Goal: Task Accomplishment & Management: Use online tool/utility

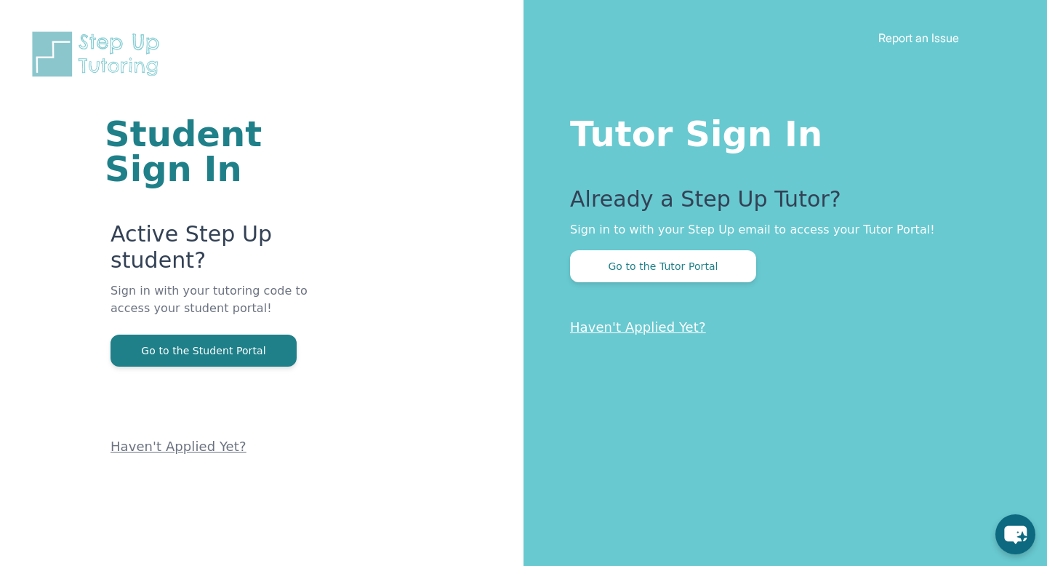
click at [682, 249] on div "Already a Step Up Tutor? Sign in to with your Step Up email to access your Tuto…" at bounding box center [779, 234] width 419 height 96
click at [678, 269] on button "Go to the Tutor Portal" at bounding box center [663, 266] width 186 height 32
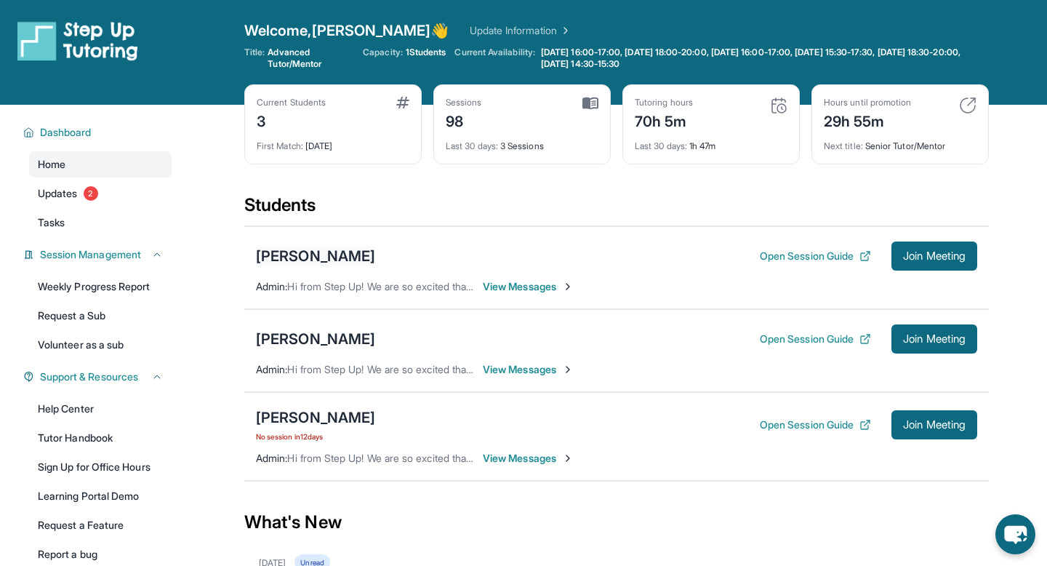
click at [362, 257] on div "[PERSON_NAME]" at bounding box center [315, 256] width 119 height 20
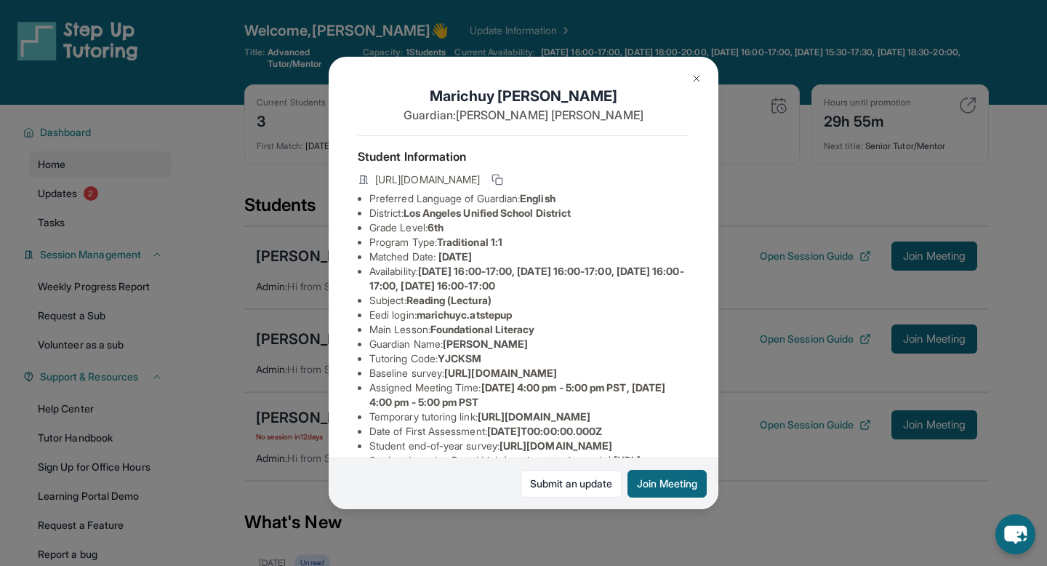
click at [694, 73] on img at bounding box center [697, 79] width 12 height 12
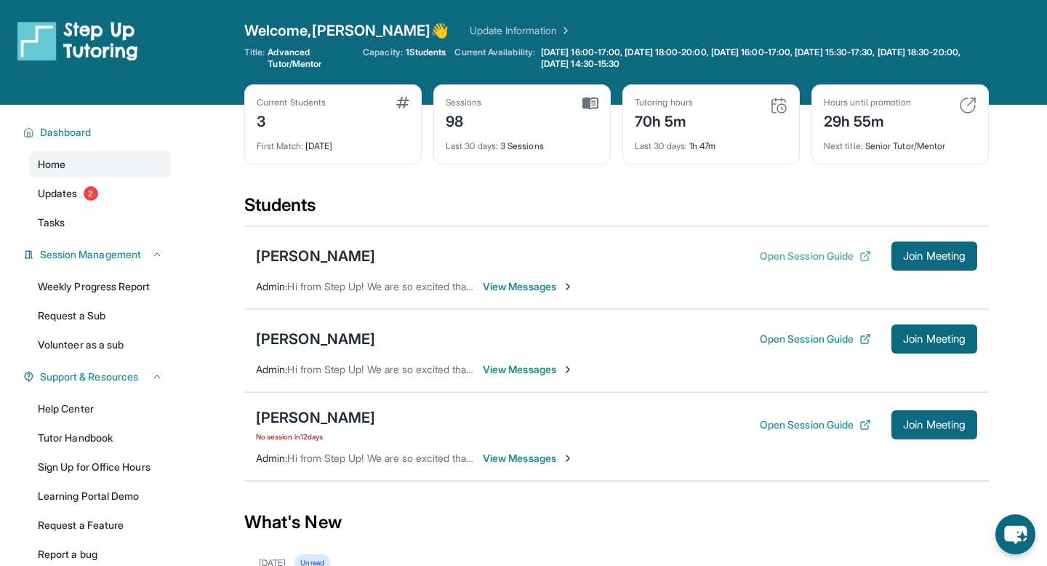
click at [836, 255] on button "Open Session Guide" at bounding box center [815, 256] width 111 height 15
click at [313, 260] on div "[PERSON_NAME]" at bounding box center [315, 256] width 119 height 20
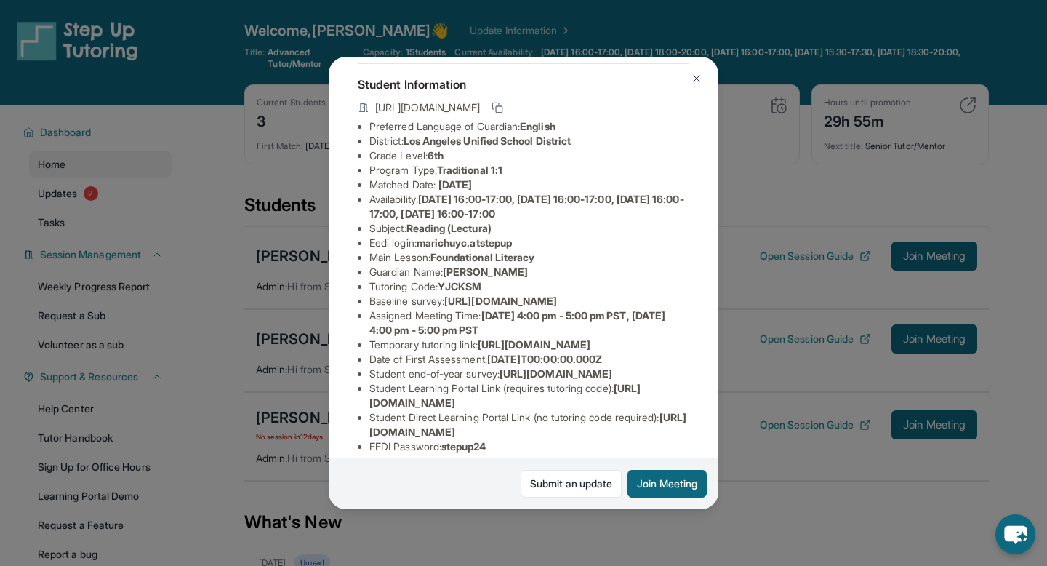
scroll to position [63, 0]
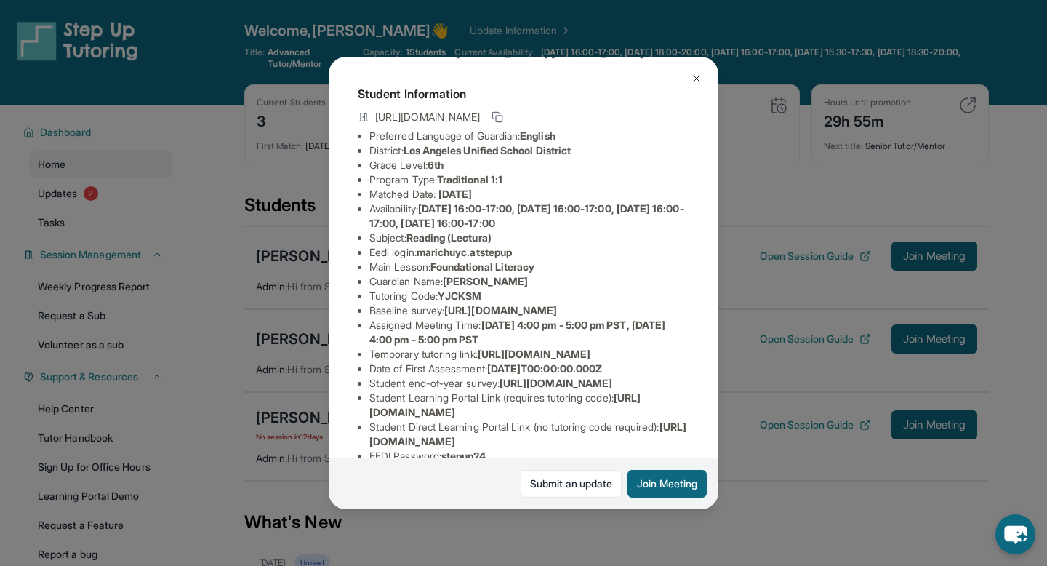
click at [699, 74] on img at bounding box center [697, 79] width 12 height 12
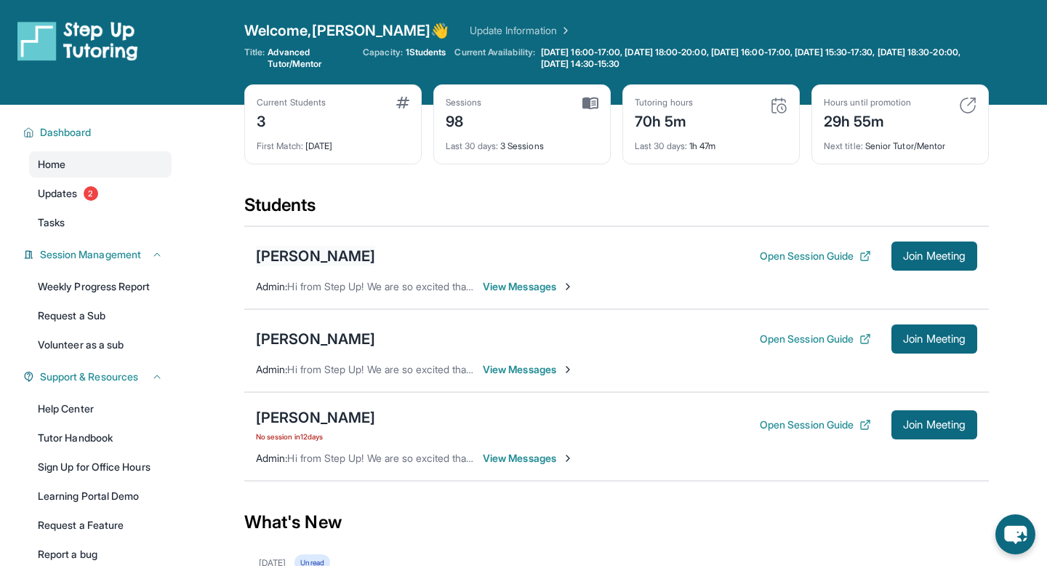
click at [311, 257] on div "[PERSON_NAME]" at bounding box center [315, 256] width 119 height 20
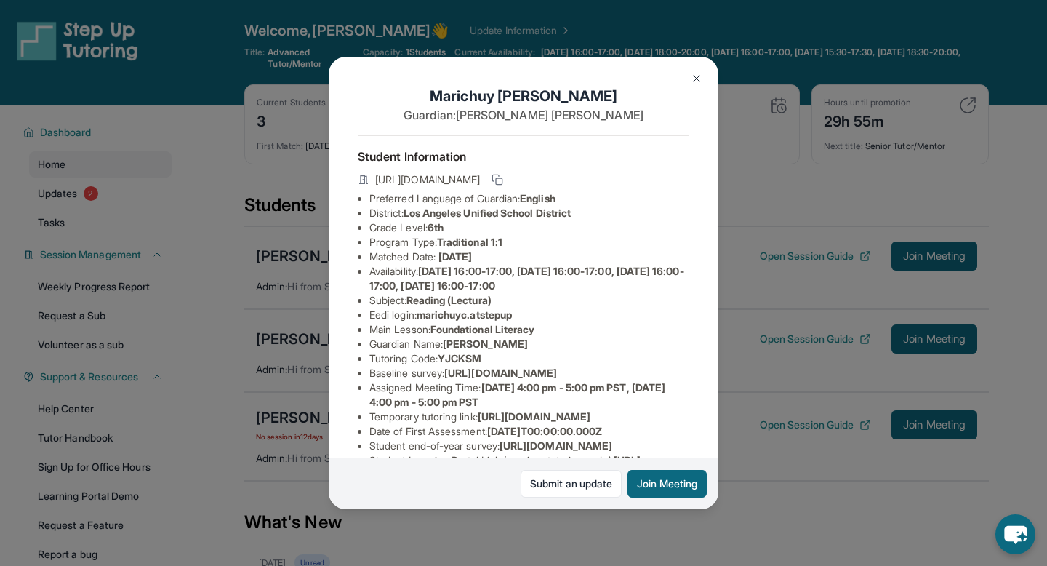
click at [684, 83] on button at bounding box center [696, 78] width 29 height 29
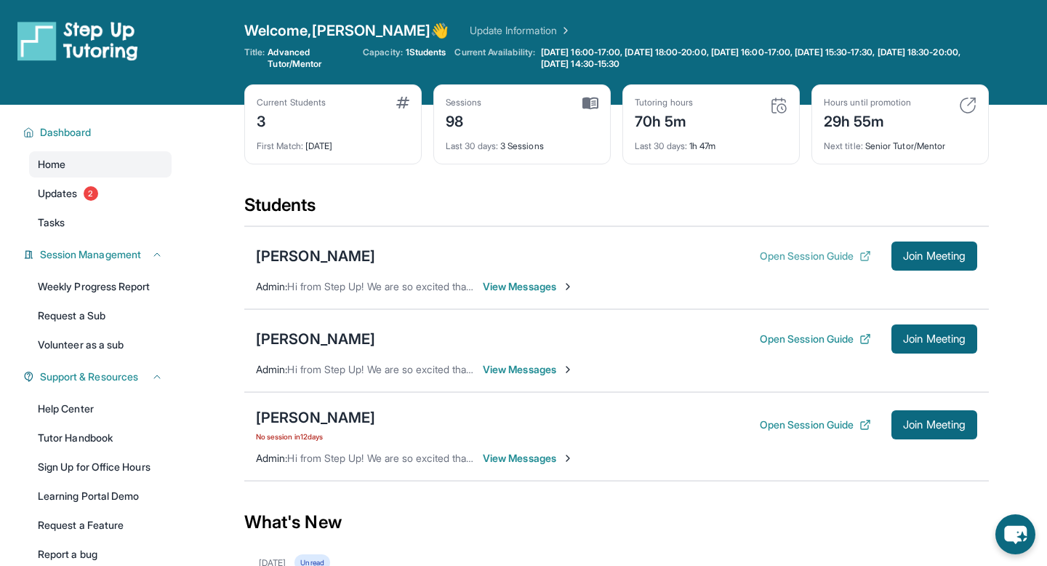
click at [804, 249] on button "Open Session Guide" at bounding box center [815, 256] width 111 height 15
click at [547, 288] on span "View Messages" at bounding box center [528, 286] width 91 height 15
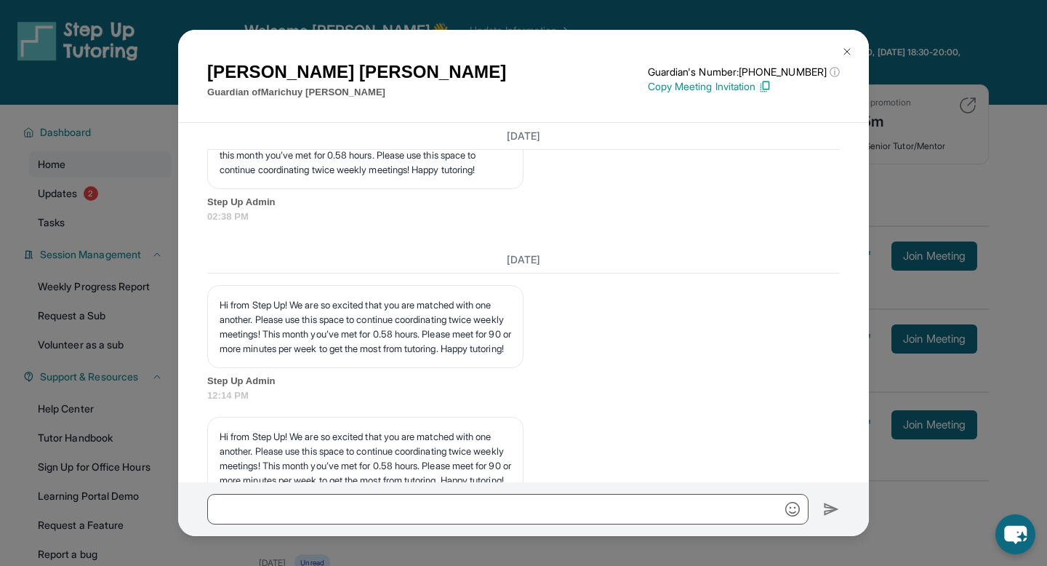
scroll to position [2387, 0]
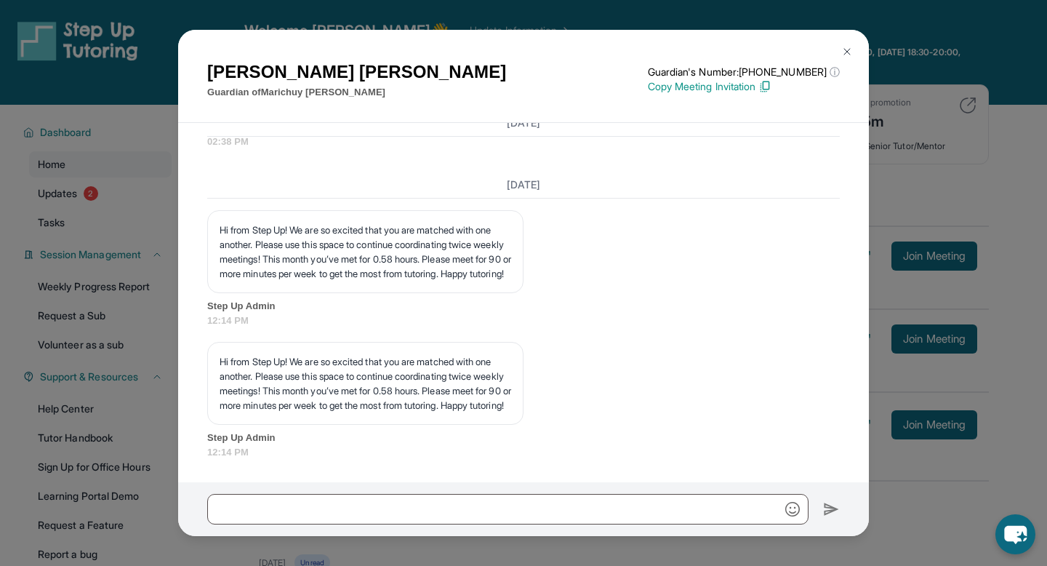
click at [840, 53] on button at bounding box center [846, 51] width 29 height 29
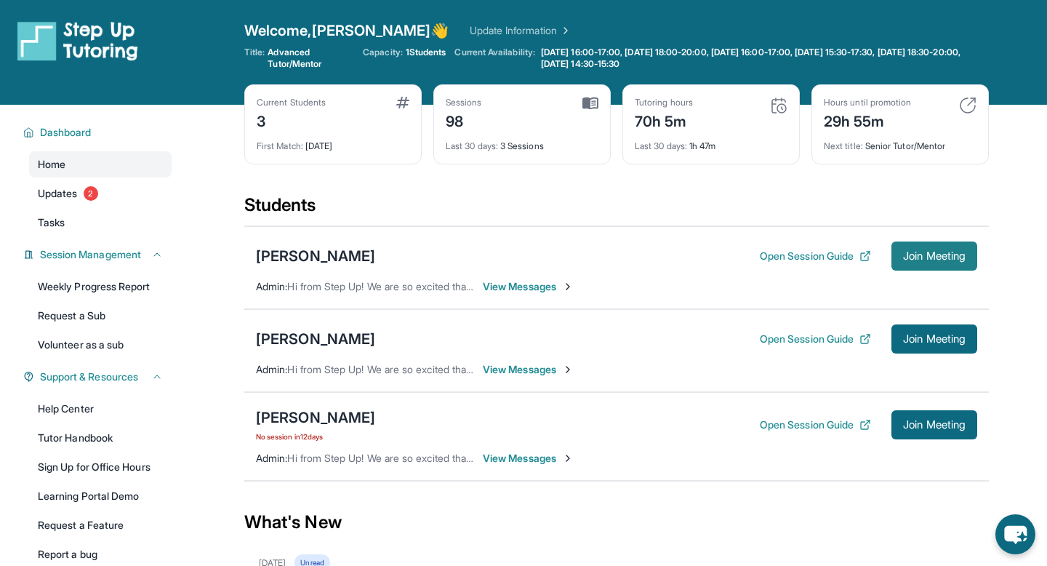
click at [927, 248] on button "Join Meeting" at bounding box center [934, 255] width 86 height 29
click at [782, 258] on button "Open Session Guide" at bounding box center [815, 256] width 111 height 15
click at [778, 250] on button "Open Session Guide" at bounding box center [815, 256] width 111 height 15
